Goal: Find specific page/section: Find specific page/section

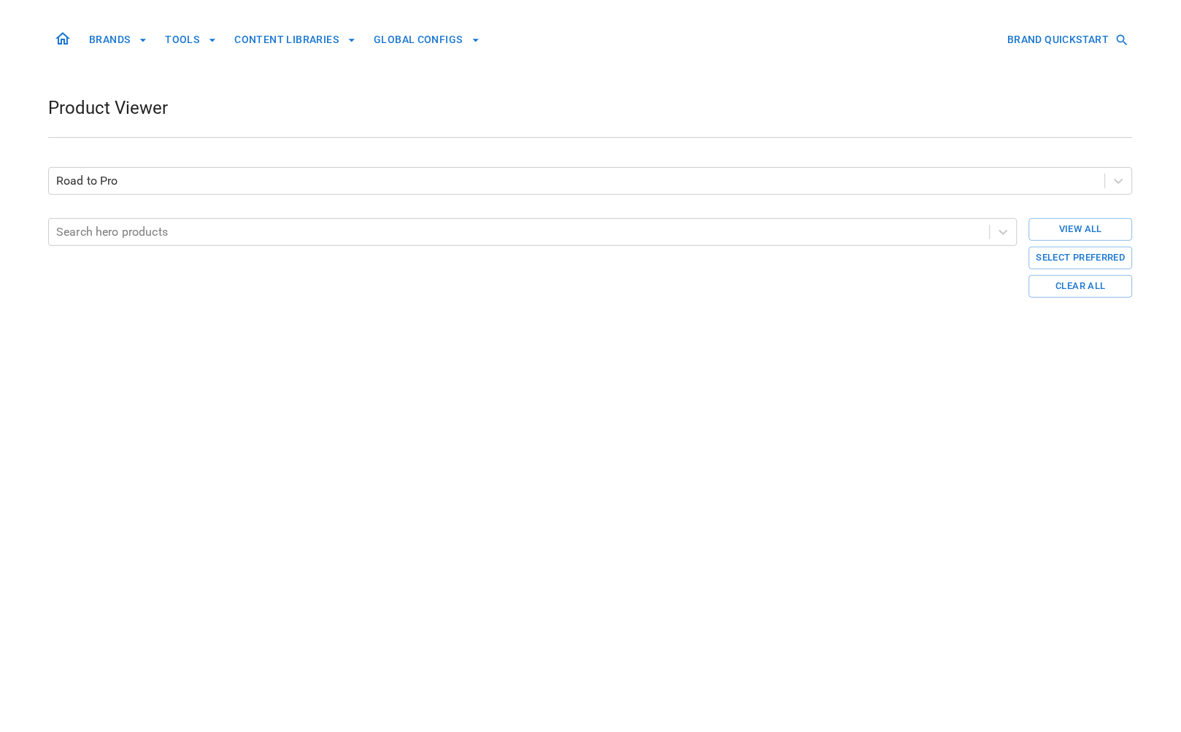
click at [97, 39] on button "BRANDS" at bounding box center [118, 39] width 70 height 27
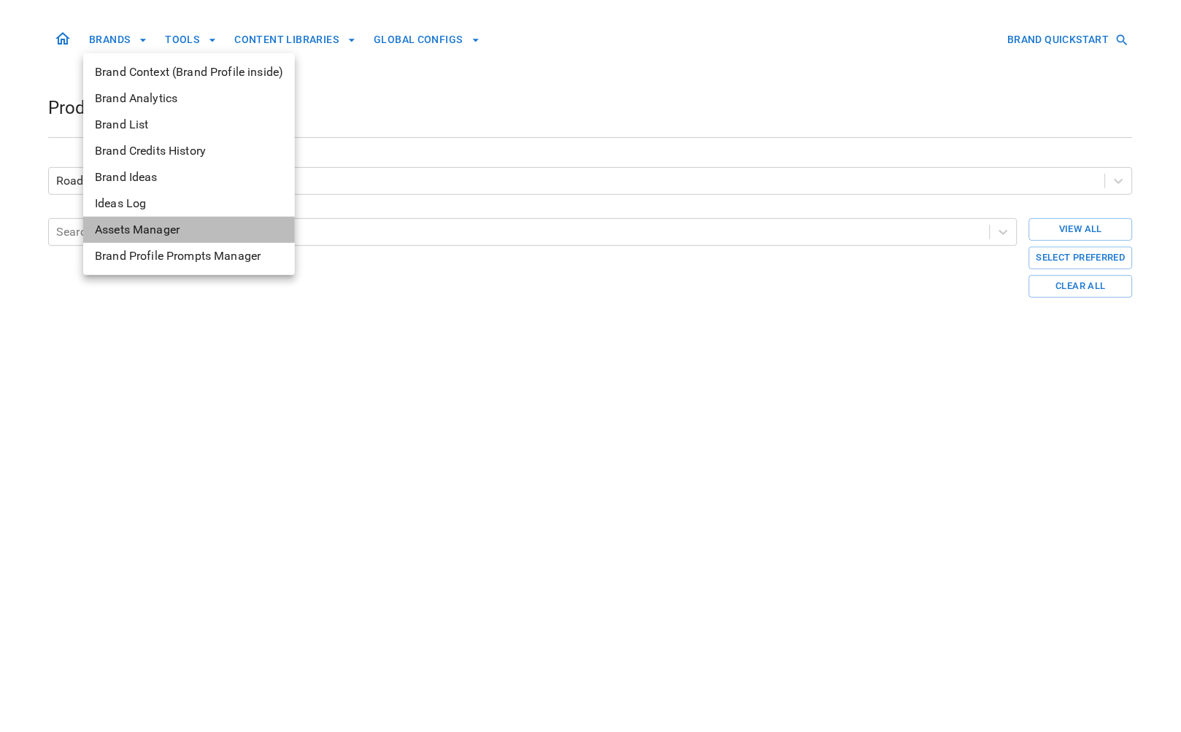
click at [149, 229] on span "Assets Manager" at bounding box center [189, 230] width 188 height 18
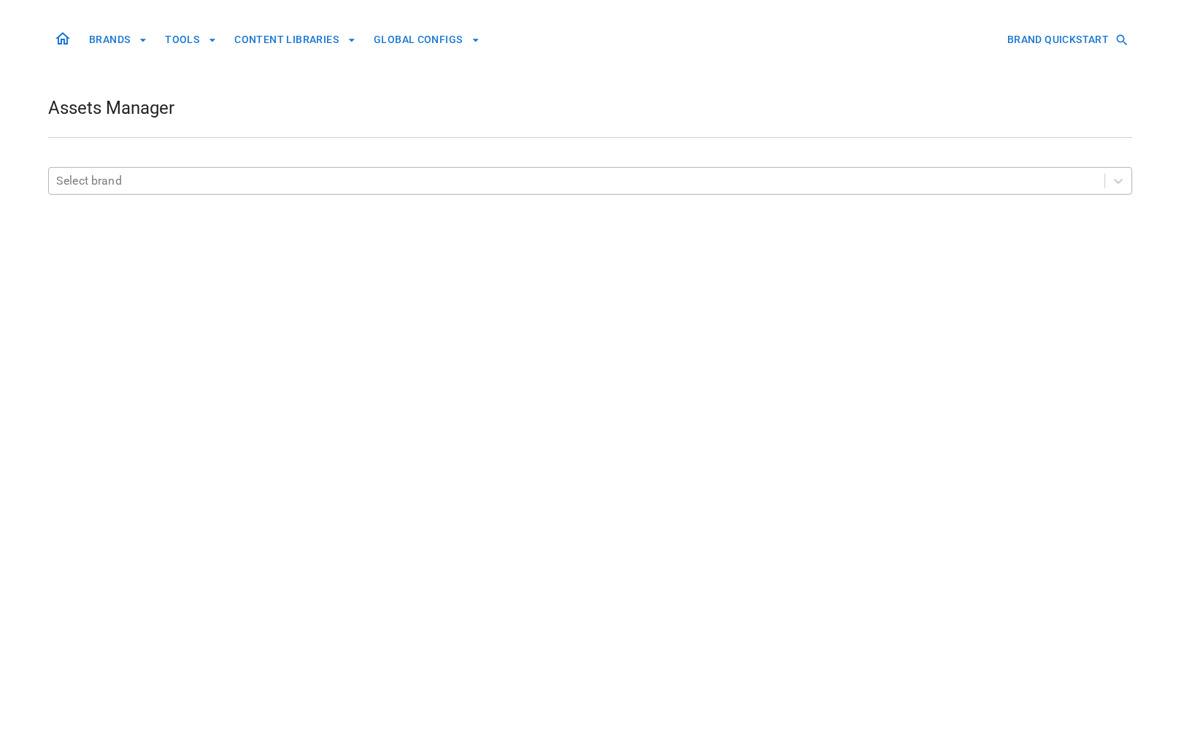
click at [295, 191] on div at bounding box center [577, 181] width 1042 height 20
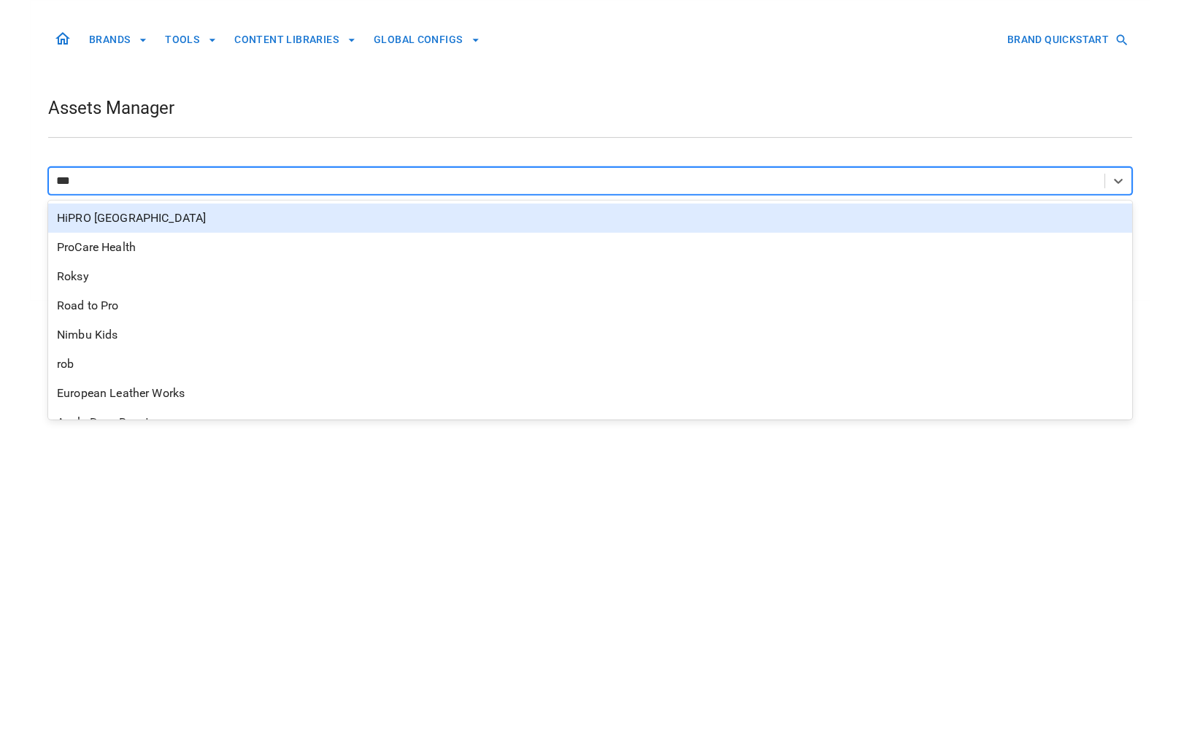
type input "****"
click at [322, 231] on div "Road to Pro" at bounding box center [590, 218] width 1085 height 29
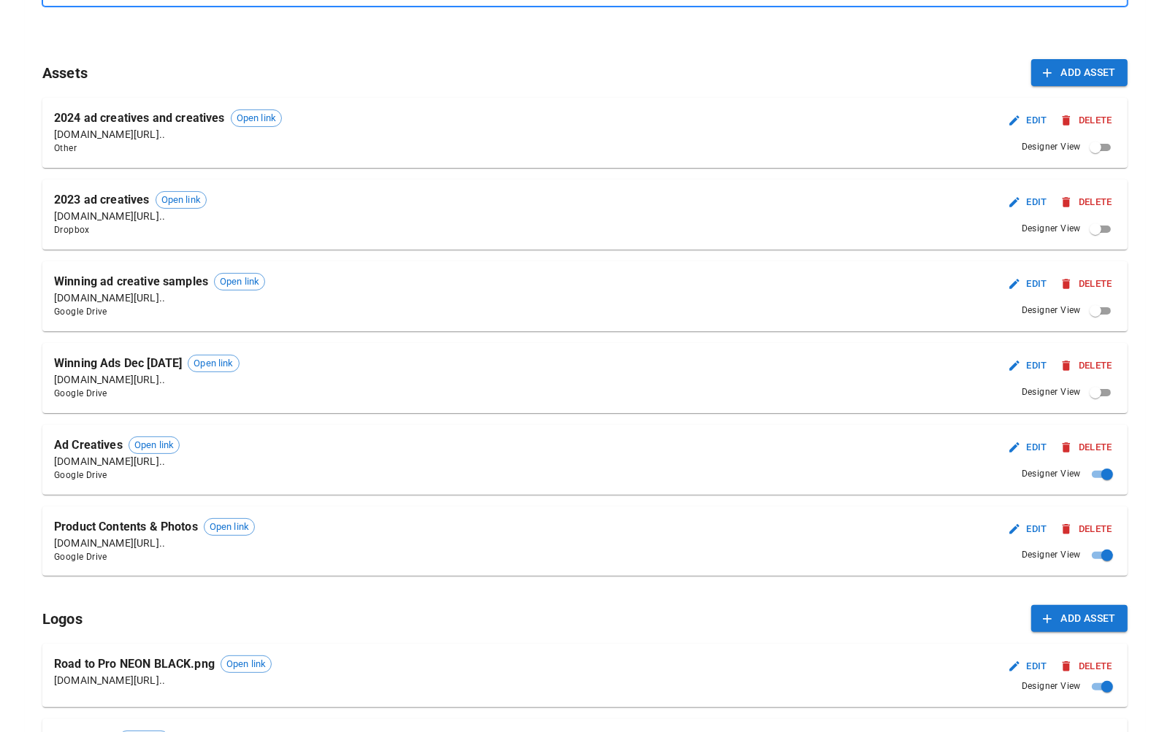
scroll to position [191, 0]
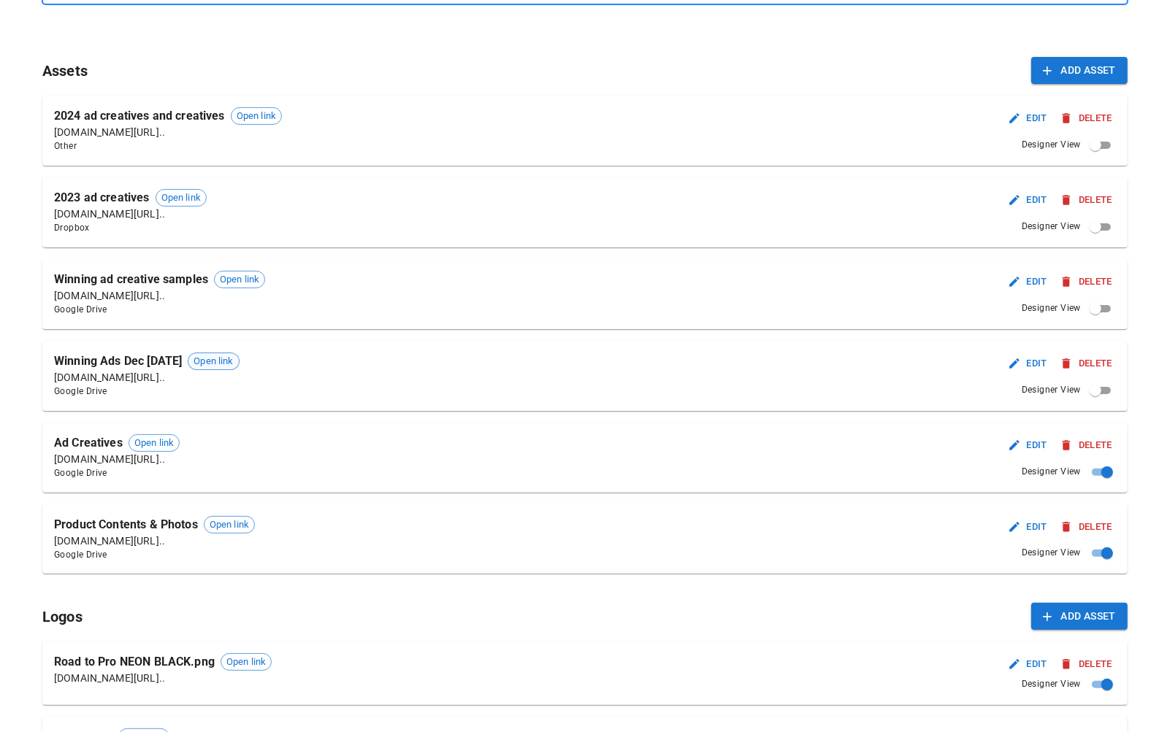
click at [238, 361] on span "Open link" at bounding box center [213, 361] width 50 height 15
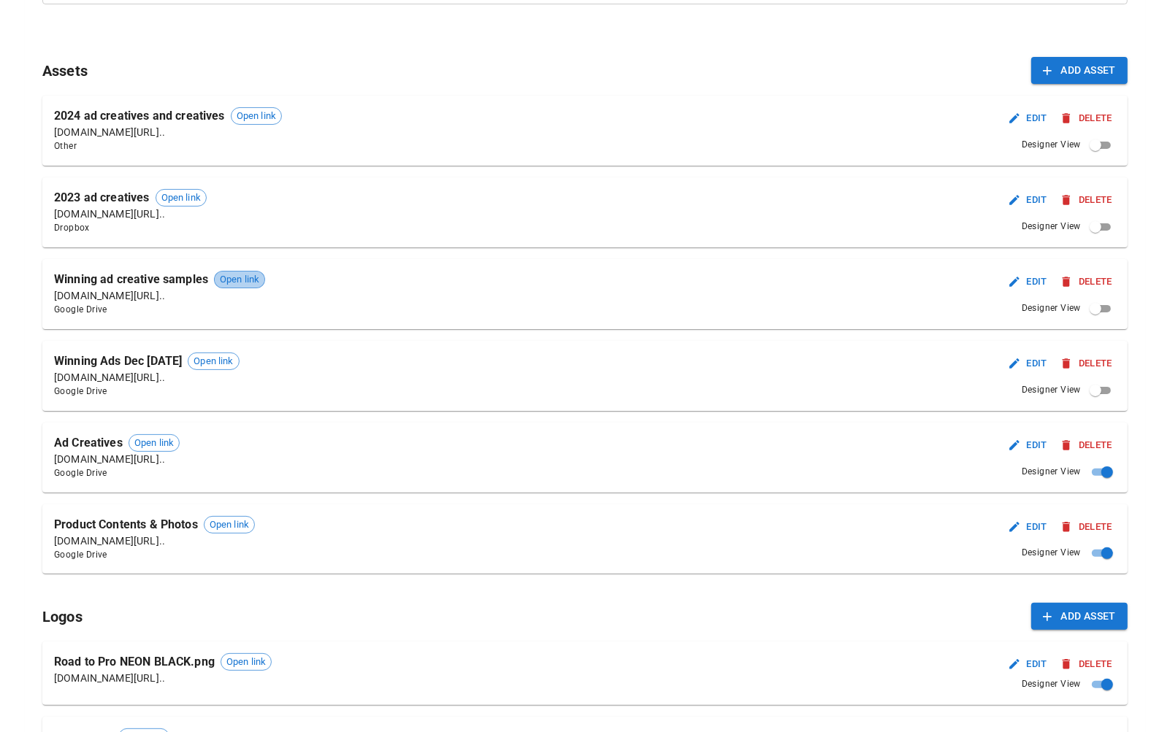
click at [246, 280] on span "Open link" at bounding box center [240, 279] width 50 height 15
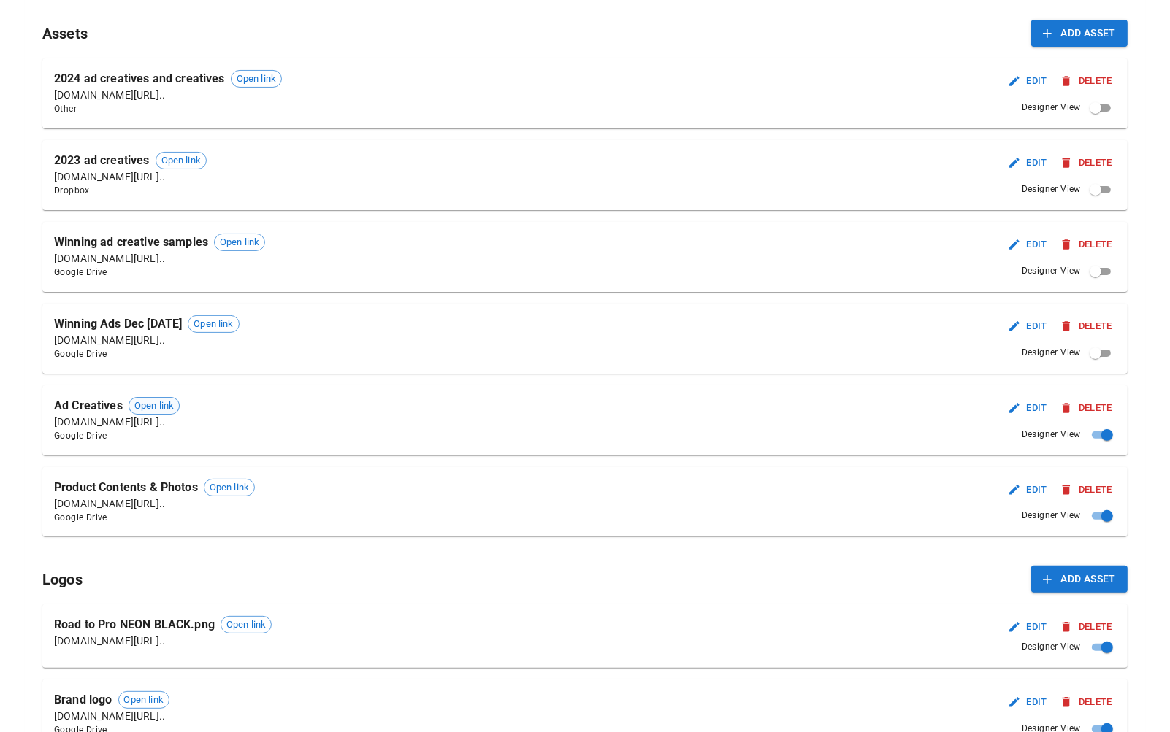
scroll to position [225, 0]
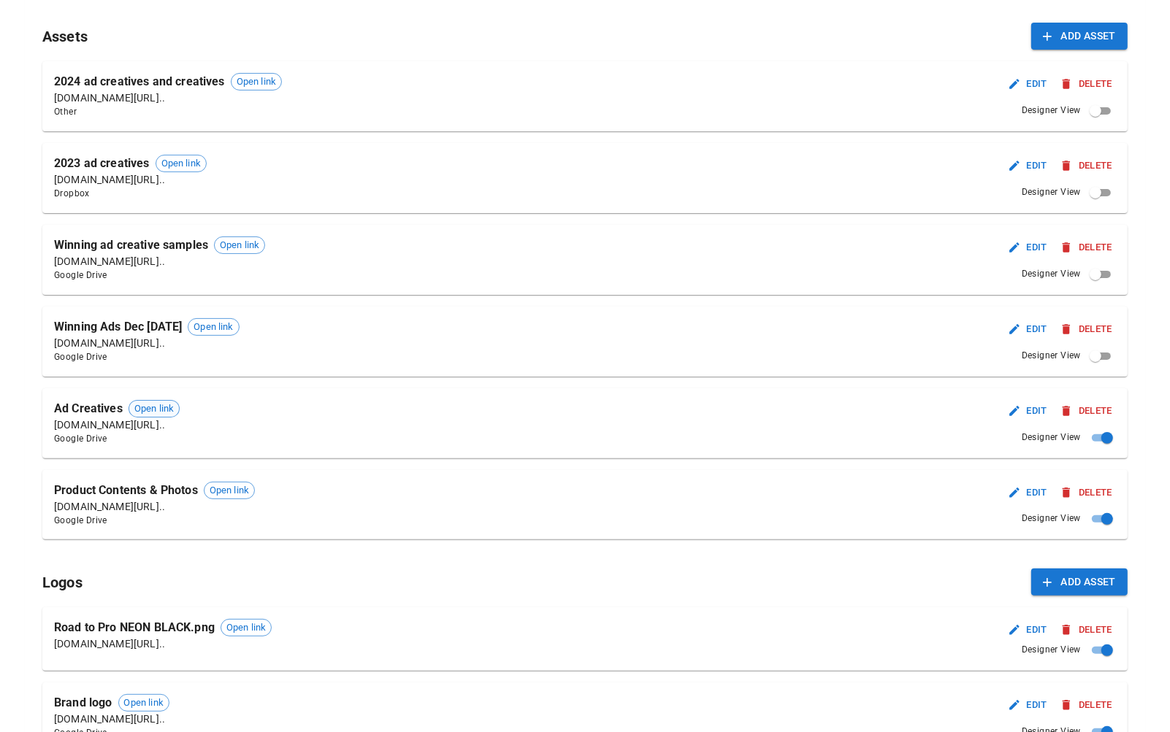
click at [161, 407] on span "Open link" at bounding box center [154, 409] width 50 height 15
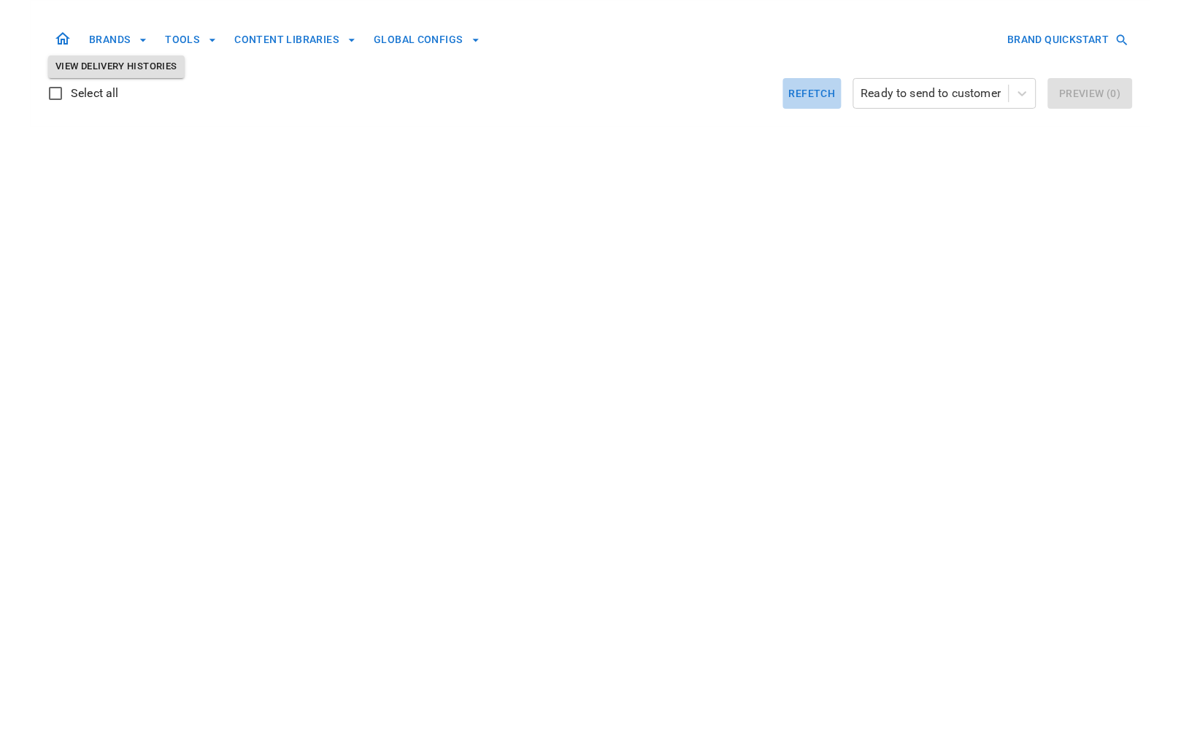
click at [797, 93] on button "Refetch" at bounding box center [812, 93] width 58 height 31
